Goal: Task Accomplishment & Management: Use online tool/utility

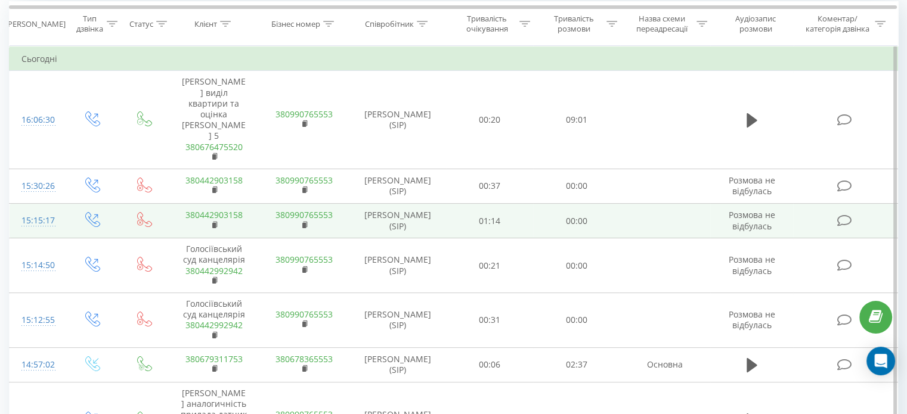
scroll to position [179, 0]
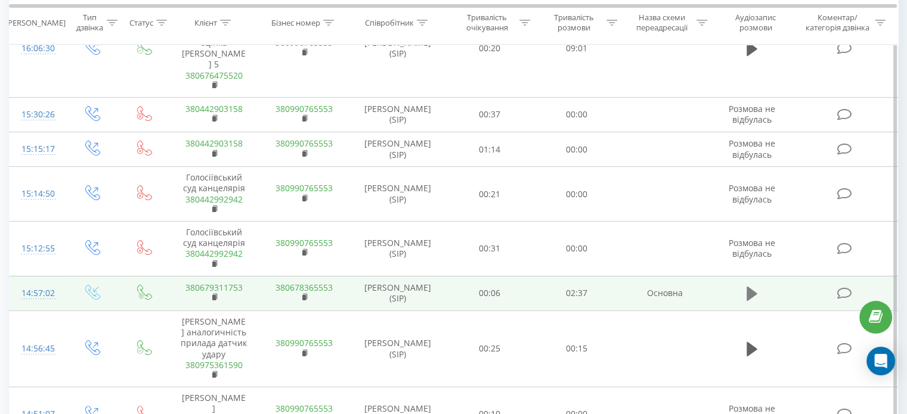
click at [753, 287] on icon at bounding box center [752, 294] width 11 height 14
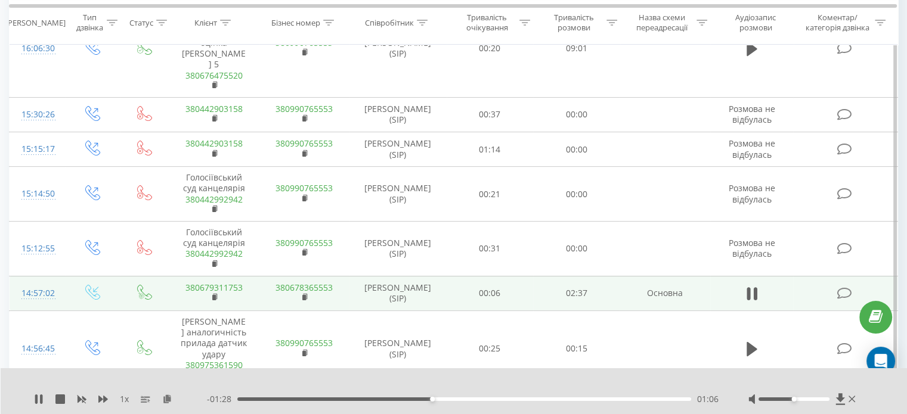
click at [314, 400] on div "- 01:28 01:06 01:06" at bounding box center [463, 400] width 512 height 12
click at [314, 400] on div "01:06" at bounding box center [464, 400] width 454 height 4
click at [287, 401] on div "00:17" at bounding box center [464, 400] width 454 height 4
click at [822, 400] on div at bounding box center [794, 400] width 71 height 4
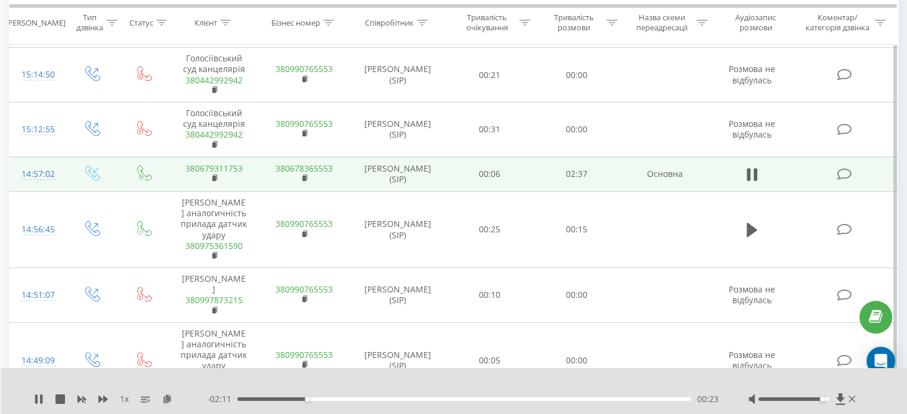
scroll to position [0, 0]
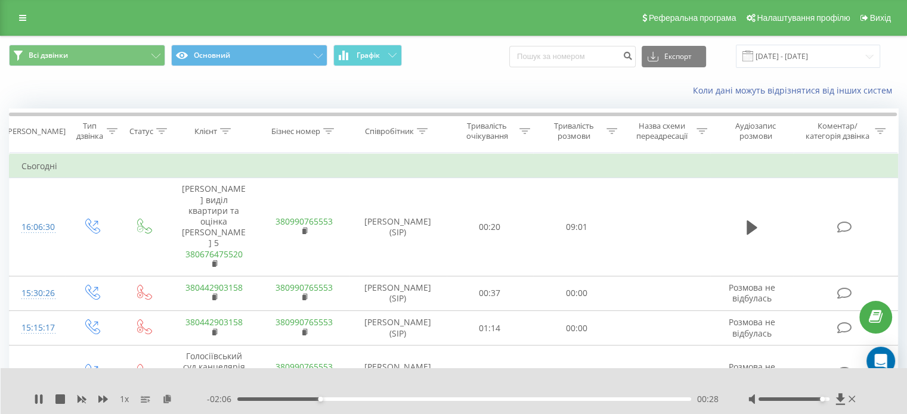
drag, startPoint x: 819, startPoint y: 398, endPoint x: 825, endPoint y: 400, distance: 6.8
click at [825, 400] on div at bounding box center [794, 400] width 71 height 4
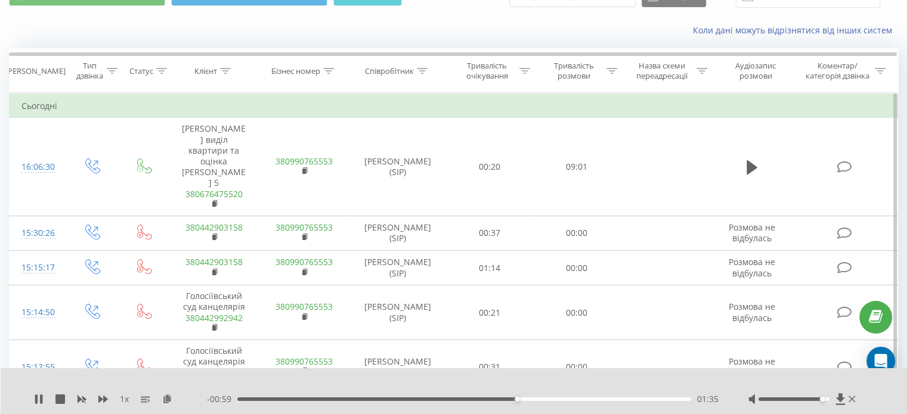
scroll to position [60, 0]
click at [38, 400] on icon at bounding box center [39, 400] width 10 height 10
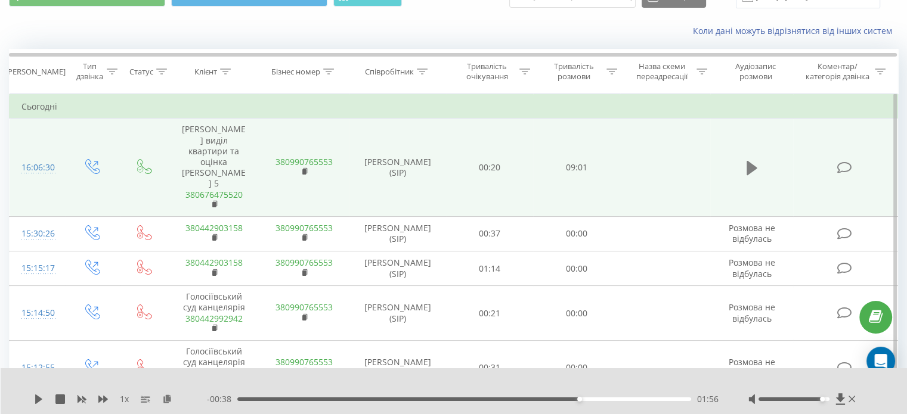
click at [747, 160] on icon at bounding box center [752, 168] width 11 height 17
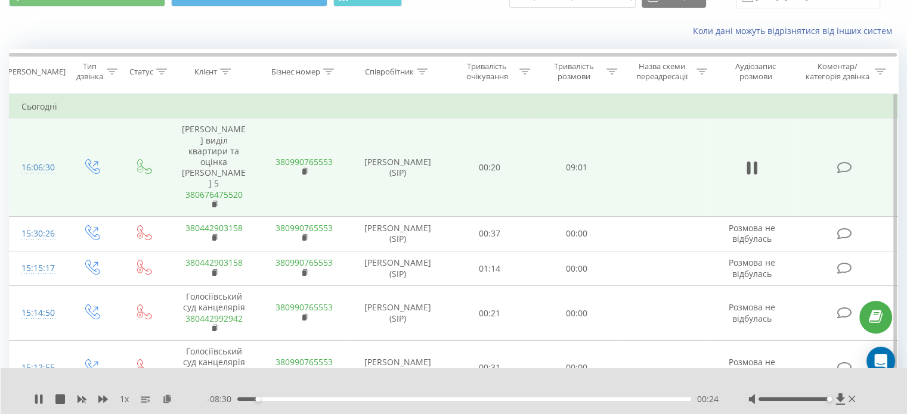
click at [828, 400] on div at bounding box center [794, 400] width 71 height 4
click at [458, 26] on div "Коли дані можуть відрізнятися вiд інших систем" at bounding box center [624, 31] width 566 height 12
